Goal: Task Accomplishment & Management: Manage account settings

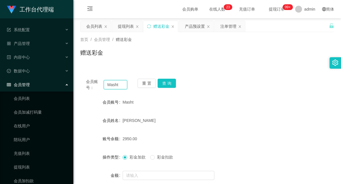
click at [111, 85] on input "Masht" at bounding box center [116, 84] width 24 height 9
type input "Michelle3938"
click at [165, 84] on button "查 询" at bounding box center [167, 83] width 18 height 9
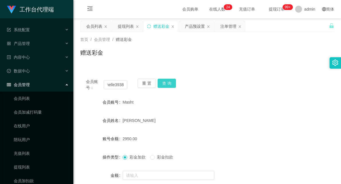
scroll to position [0, 0]
click at [117, 87] on input "Michelle3938" at bounding box center [116, 84] width 24 height 9
drag, startPoint x: 196, startPoint y: 26, endPoint x: 192, endPoint y: 30, distance: 6.0
click at [196, 26] on div "产品预设置" at bounding box center [195, 26] width 20 height 11
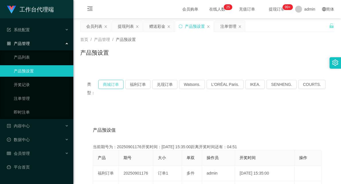
click at [111, 83] on button "商城订单" at bounding box center [110, 84] width 25 height 9
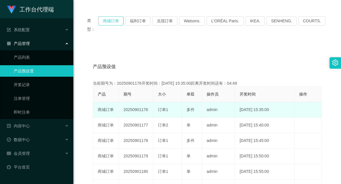
scroll to position [32, 0]
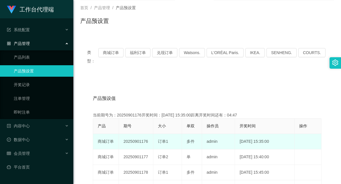
drag, startPoint x: 139, startPoint y: 131, endPoint x: 176, endPoint y: 130, distance: 37.9
click at [176, 134] on tr "商城订单 20250901176 订单1 多件 admin [DATE] 15:35:00 编 辑 限制投注" at bounding box center [207, 141] width 229 height 15
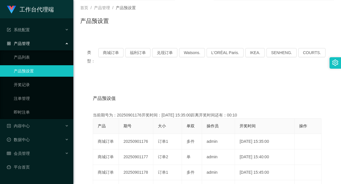
scroll to position [0, 0]
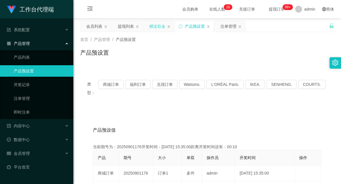
click at [154, 25] on div "赠送彩金" at bounding box center [157, 26] width 16 height 11
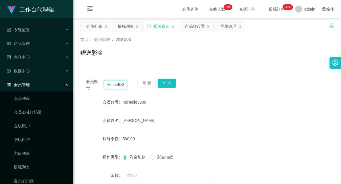
click at [116, 85] on input "Michelle3938" at bounding box center [116, 84] width 24 height 9
click at [167, 87] on button "查 询" at bounding box center [167, 83] width 18 height 9
click at [168, 78] on div "会员账号： Michelle3938 重 置 查 询 会员账号 Michelle3938 会员姓名 [PERSON_NAME] 账号余额 300.00 操作类…" at bounding box center [207, 142] width 254 height 139
click at [166, 81] on button "查 询" at bounding box center [167, 83] width 18 height 9
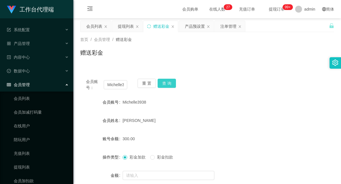
click at [162, 82] on button "查 询" at bounding box center [167, 83] width 18 height 9
click at [164, 83] on button "查 询" at bounding box center [167, 83] width 18 height 9
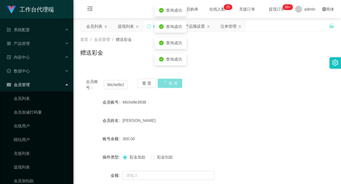
click at [164, 83] on button "查 询" at bounding box center [170, 83] width 25 height 9
click at [164, 83] on button "查 询" at bounding box center [167, 83] width 18 height 9
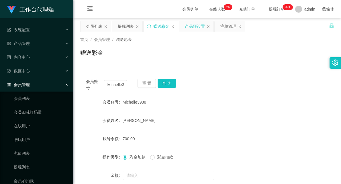
click at [197, 30] on div "产品预设置" at bounding box center [195, 26] width 20 height 11
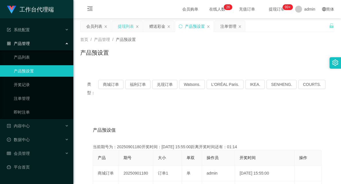
click at [122, 27] on div "提现列表" at bounding box center [126, 26] width 16 height 11
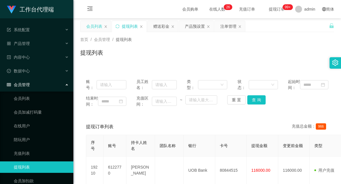
click at [99, 27] on div "会员列表" at bounding box center [94, 26] width 16 height 11
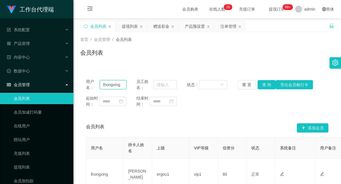
click at [112, 87] on input "lhongxing" at bounding box center [113, 84] width 27 height 9
paste input "shanghi"
type input "shanghi"
click at [265, 85] on button "查 询" at bounding box center [267, 84] width 18 height 9
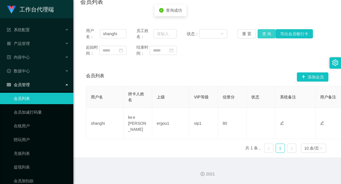
scroll to position [57, 0]
